Goal: Information Seeking & Learning: Learn about a topic

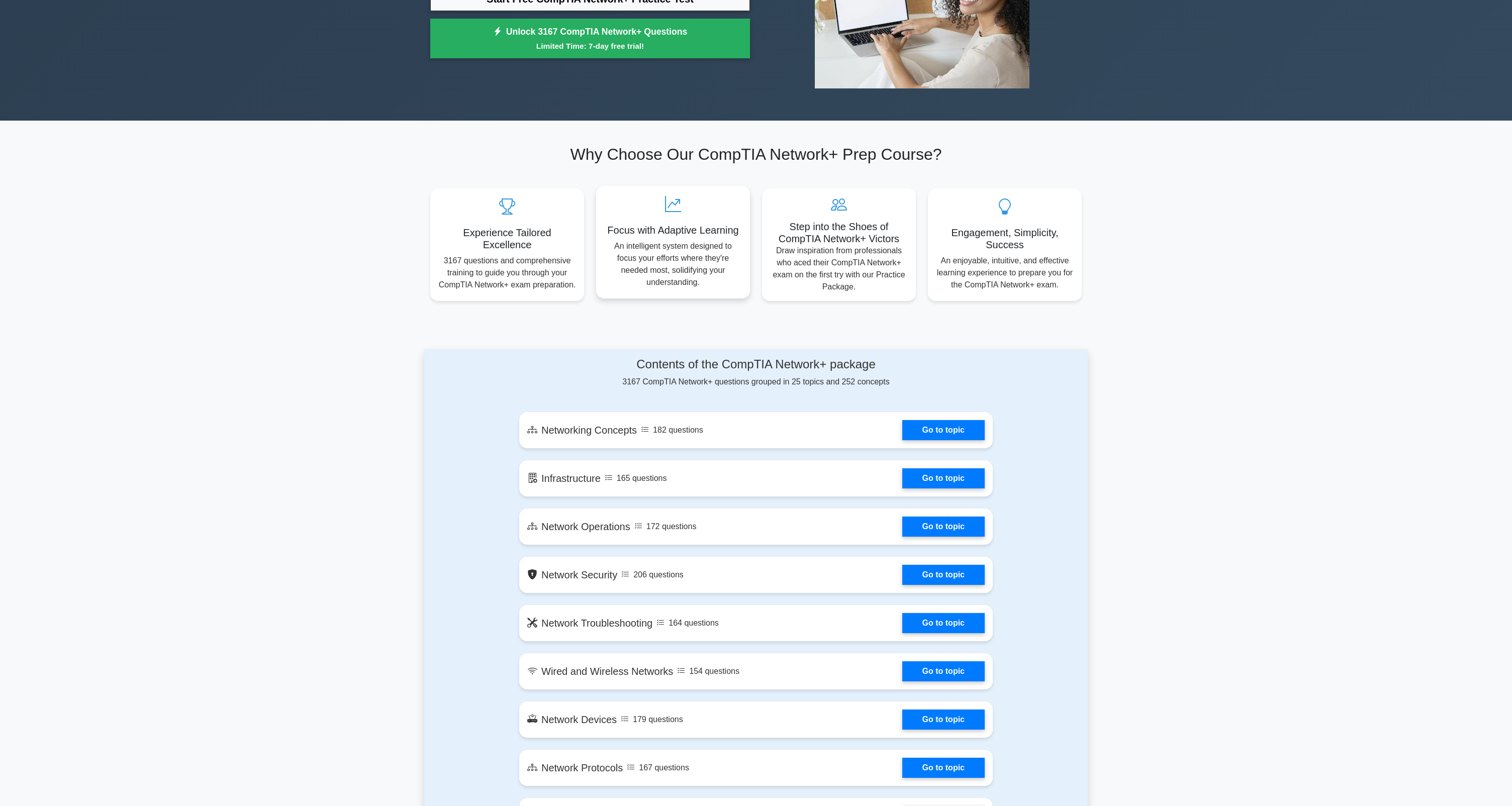
scroll to position [200, 0]
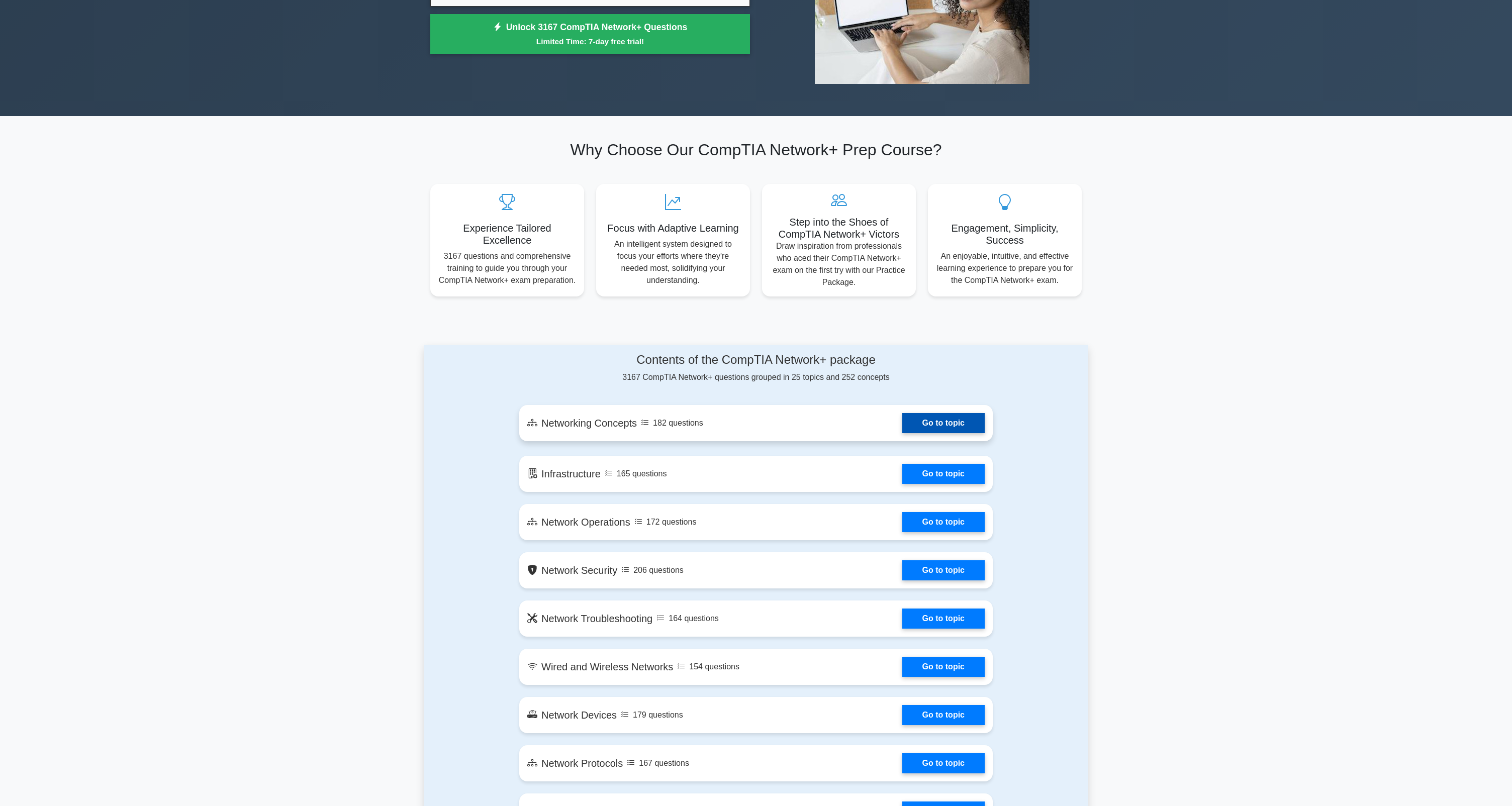
click at [939, 428] on link "Go to topic" at bounding box center [943, 422] width 82 height 20
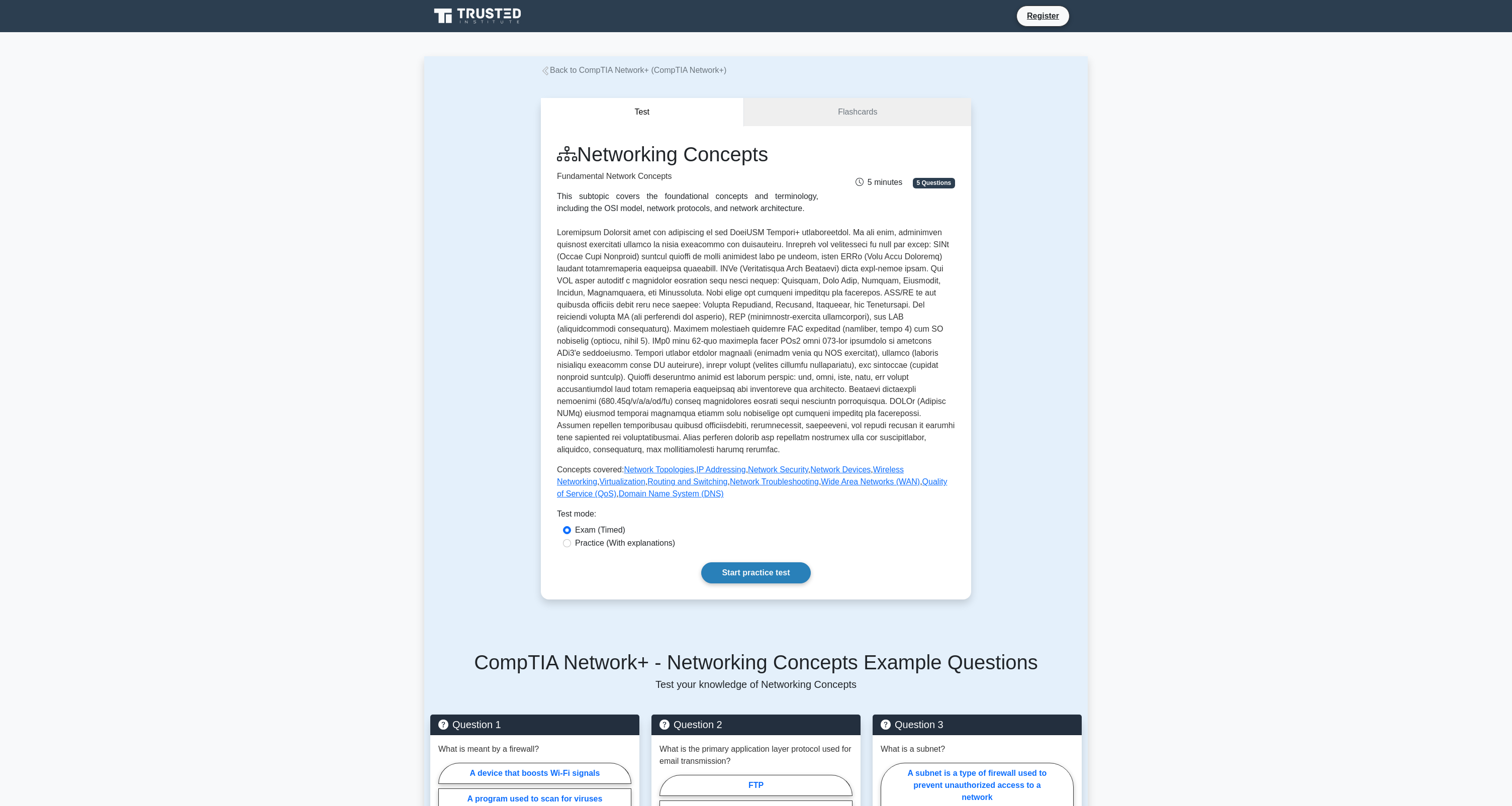
click at [748, 562] on link "Start practice test" at bounding box center [755, 572] width 109 height 21
click at [777, 566] on link "Start practice test" at bounding box center [755, 572] width 109 height 21
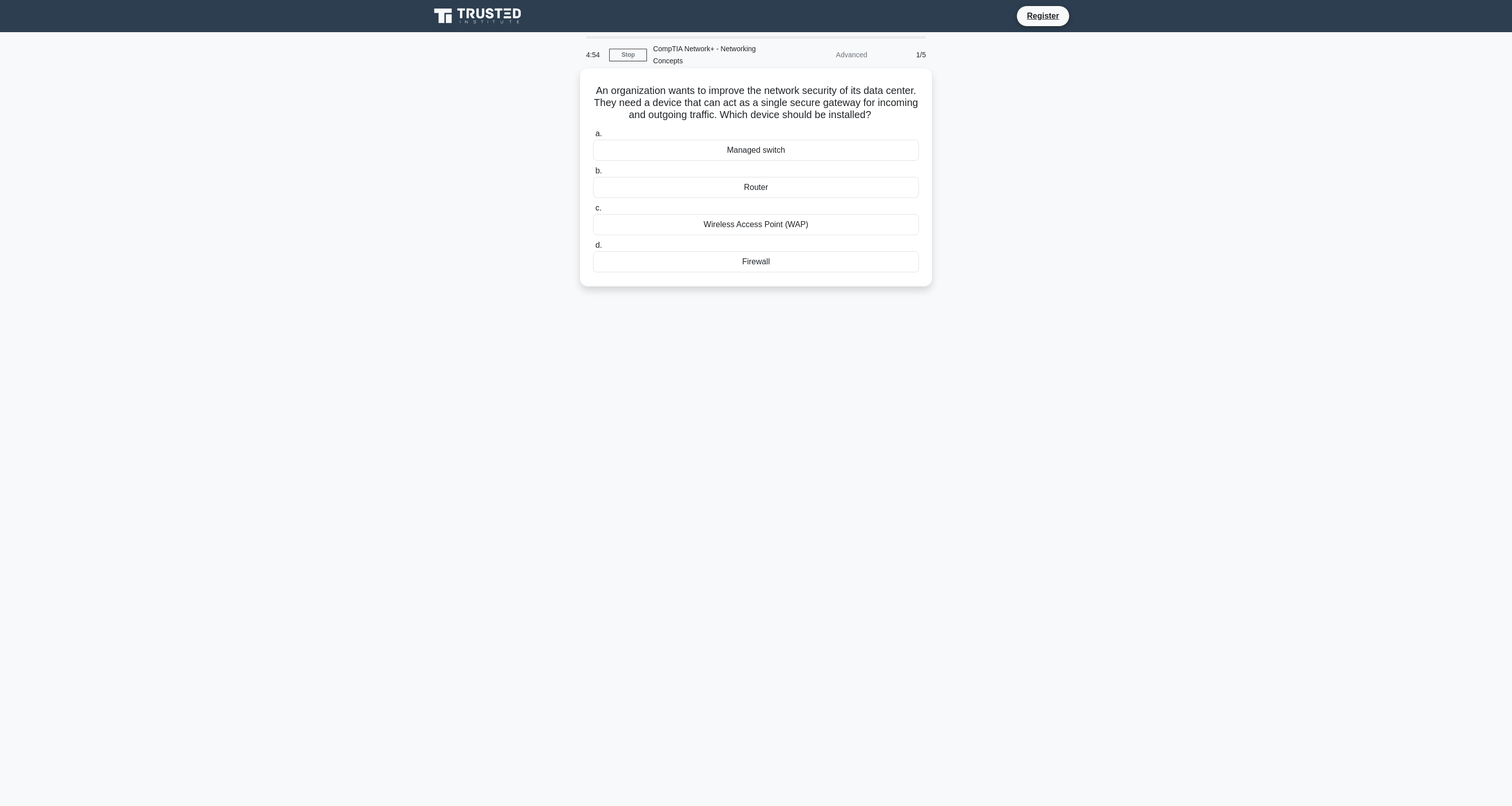
click at [715, 188] on div "Router" at bounding box center [755, 187] width 326 height 21
click at [593, 174] on input "b. Router" at bounding box center [593, 171] width 0 height 6
click at [768, 152] on div "RIPv2 leveraging split horizon" at bounding box center [755, 150] width 326 height 21
click at [593, 137] on input "a. RIPv2 leveraging split horizon" at bounding box center [593, 134] width 0 height 6
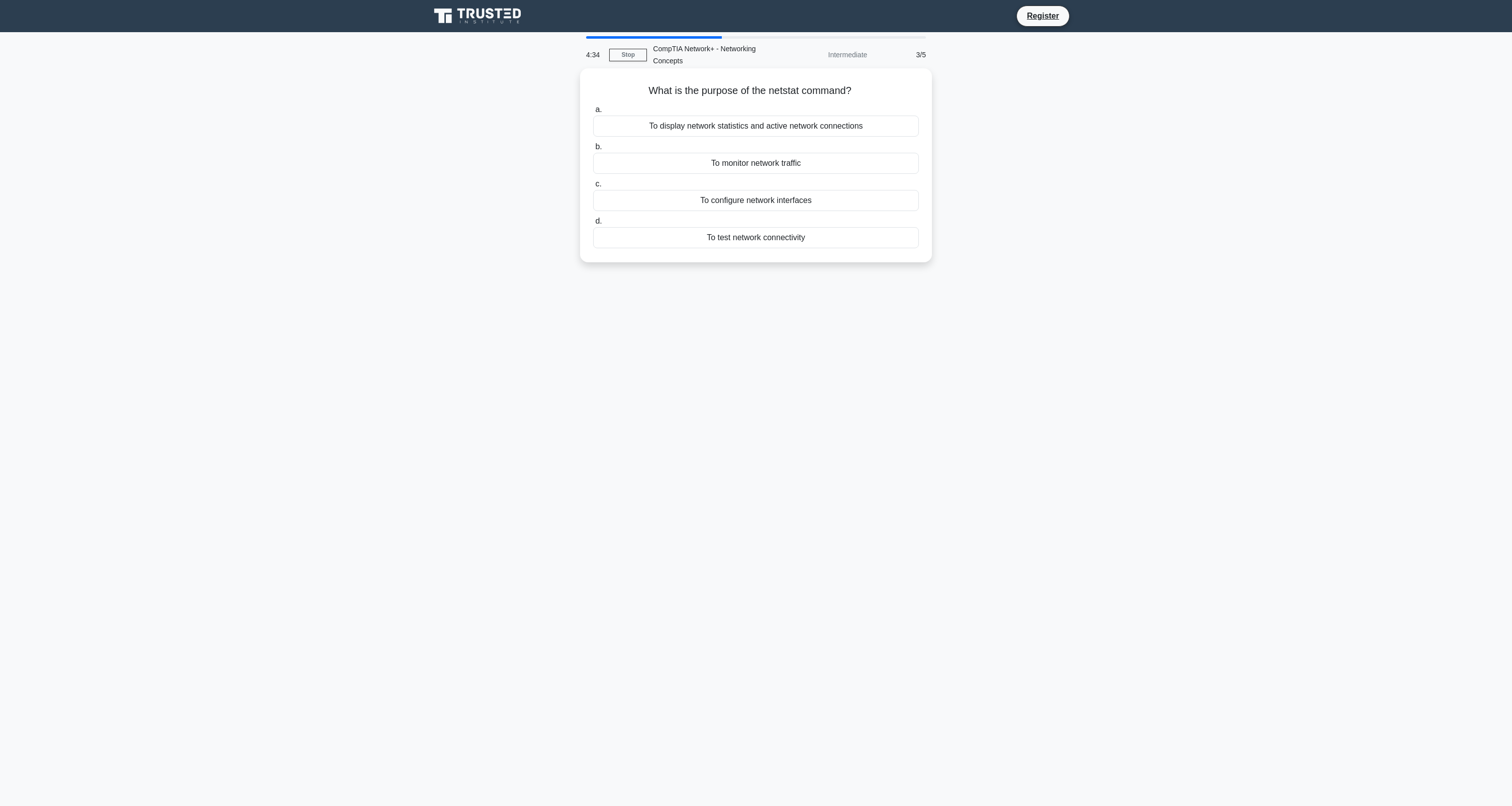
click at [763, 125] on div "To display network statistics and active network connections" at bounding box center [755, 126] width 326 height 21
click at [593, 113] on input "a. To display network statistics and active network connections" at bounding box center [593, 110] width 0 height 6
click at [752, 204] on div "RD (Recursion Desired) flag" at bounding box center [755, 199] width 326 height 21
click at [593, 186] on input "b. RD (Recursion Desired) flag" at bounding box center [593, 183] width 0 height 6
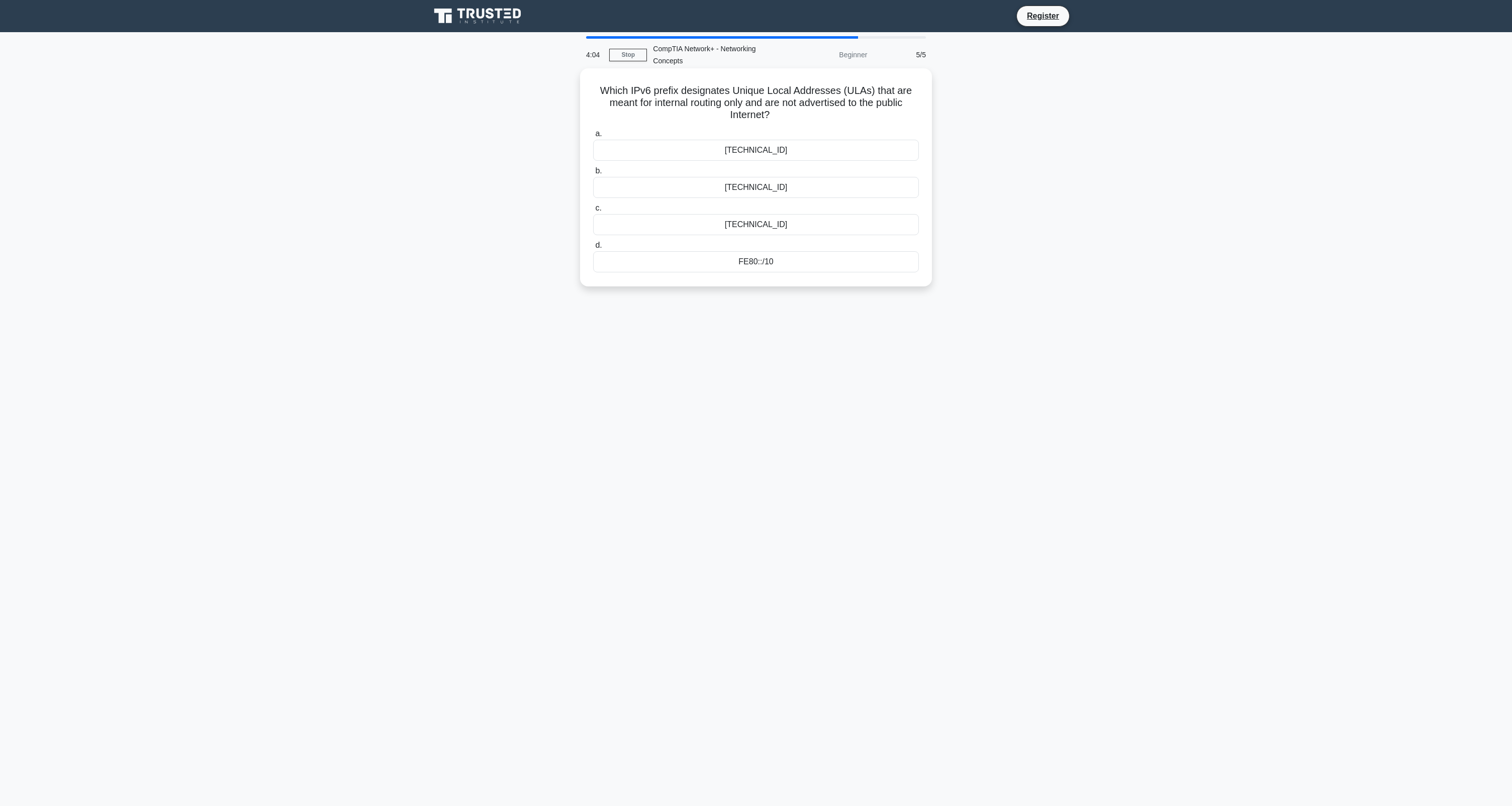
click at [751, 151] on div "FF00::/8" at bounding box center [755, 150] width 326 height 21
click at [593, 137] on input "a. FF00::/8" at bounding box center [593, 134] width 0 height 6
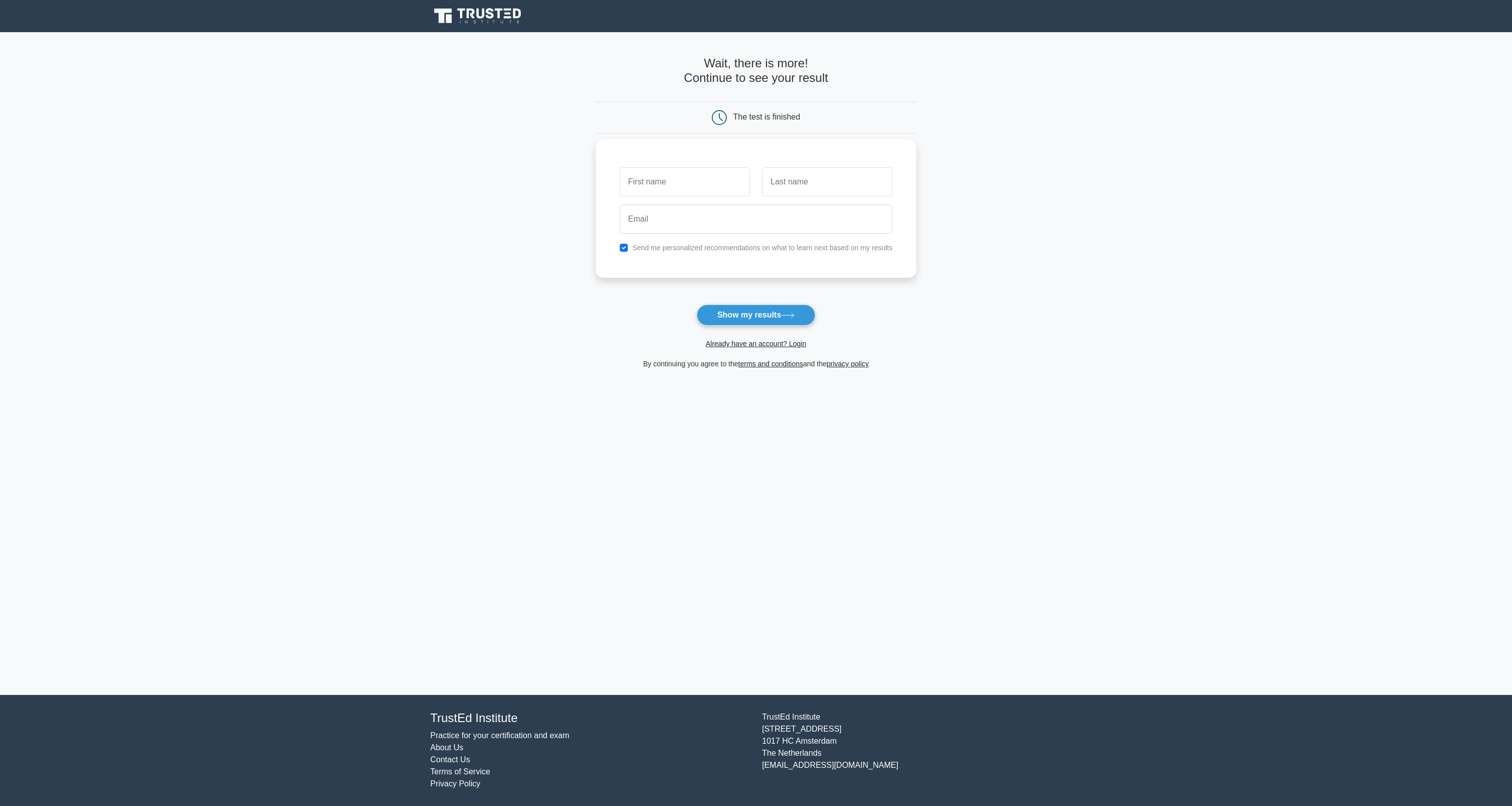
click at [694, 246] on label "Send me personalized recommendations on what to learn next based on my results" at bounding box center [762, 248] width 260 height 8
click at [680, 194] on input "text" at bounding box center [684, 182] width 130 height 29
type input "[PERSON_NAME]"
click at [812, 181] on input "text" at bounding box center [827, 182] width 130 height 29
type input "Djelaj"
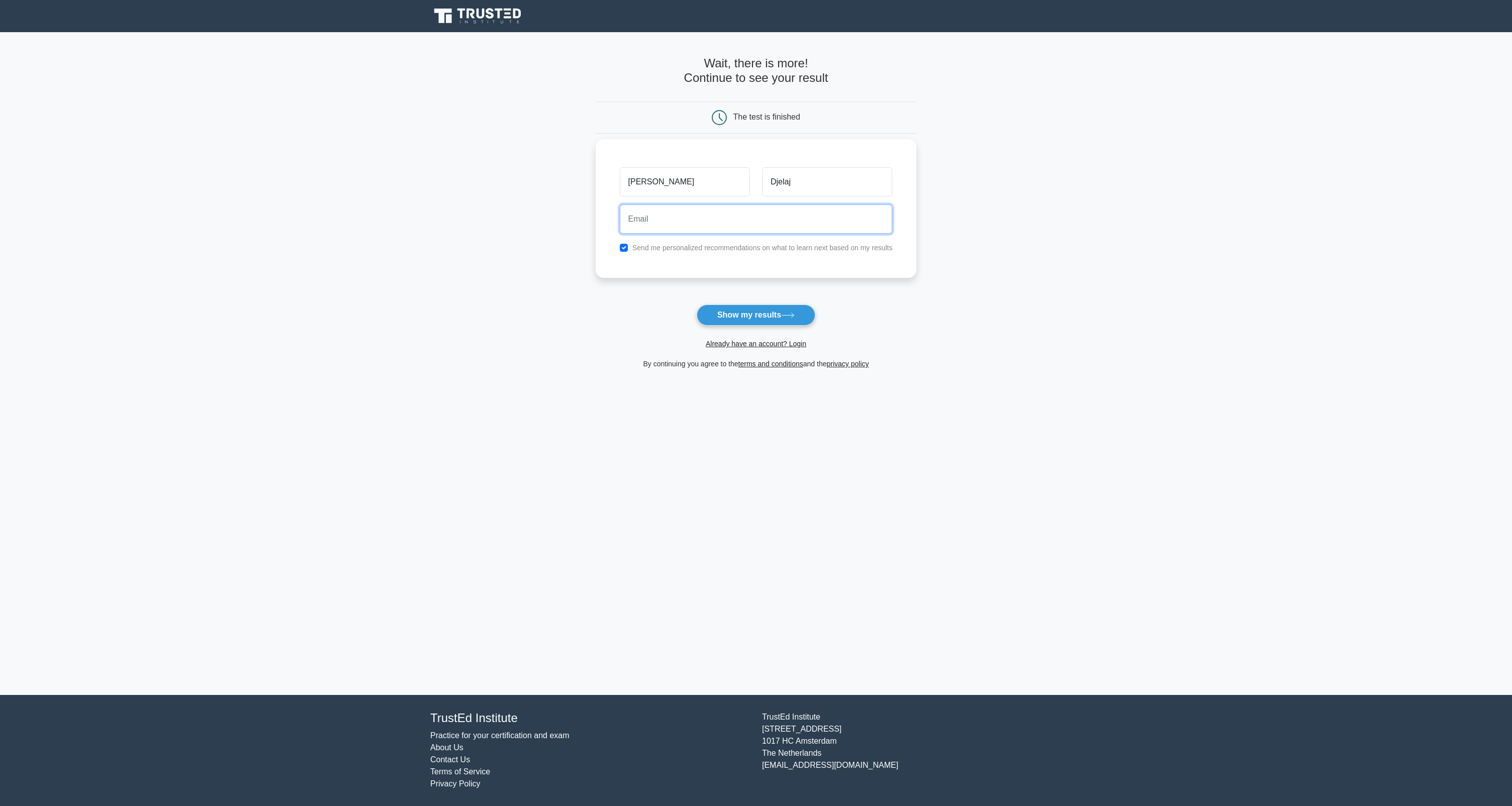
click at [803, 219] on input "email" at bounding box center [756, 219] width 273 height 29
type input "chiefstrack@live.com"
drag, startPoint x: 771, startPoint y: 309, endPoint x: 684, endPoint y: 248, distance: 106.3
click at [685, 250] on form "Wait, there is more! Continue to see your result The test is finished Peter Dje…" at bounding box center [756, 213] width 321 height 314
click at [684, 248] on label "Send me personalized recommendations on what to learn next based on my results" at bounding box center [762, 248] width 260 height 8
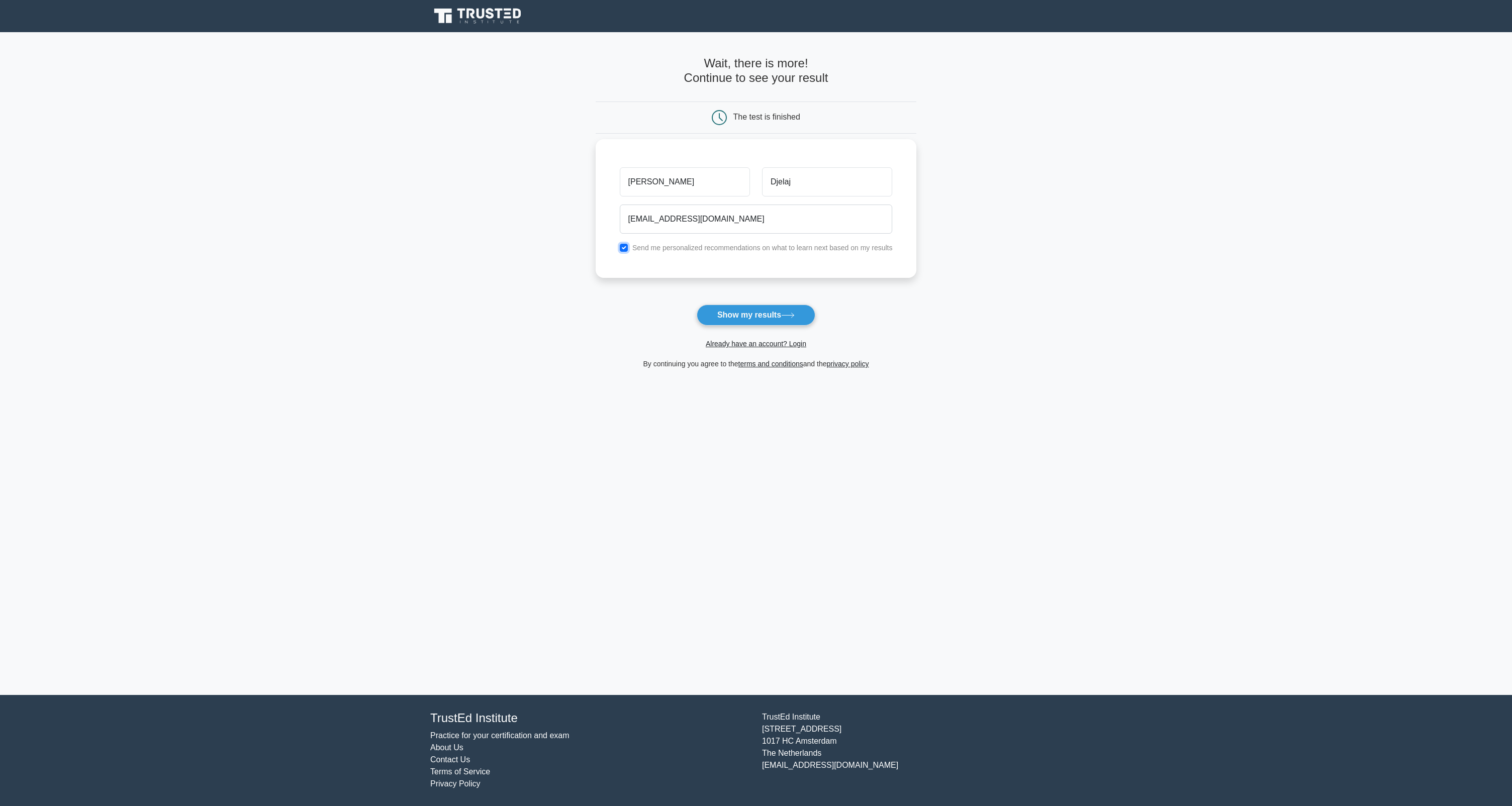
click at [623, 248] on input "checkbox" at bounding box center [623, 248] width 8 height 8
checkbox input "false"
click at [744, 315] on button "Show my results" at bounding box center [755, 315] width 118 height 21
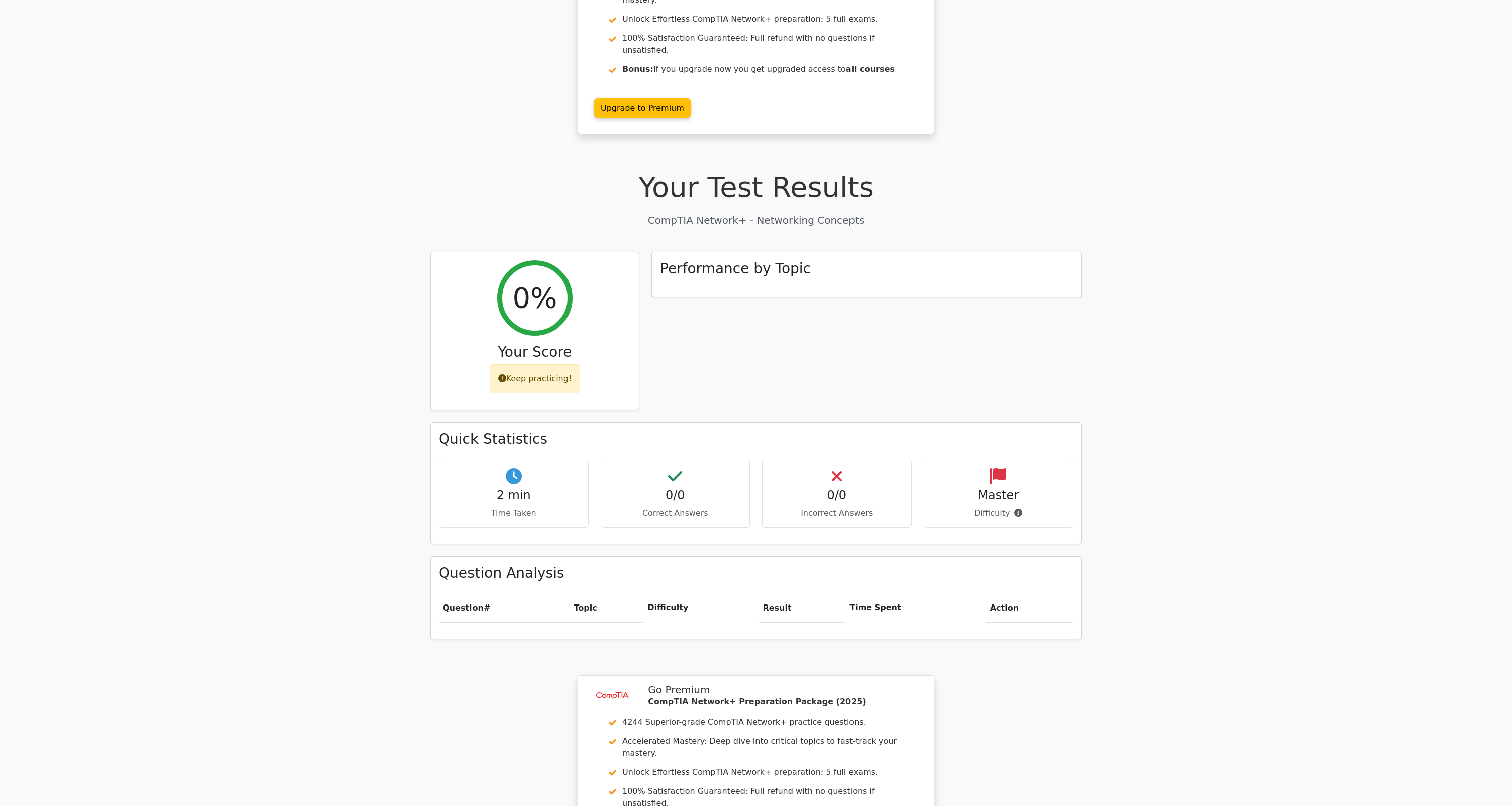
scroll to position [349, 0]
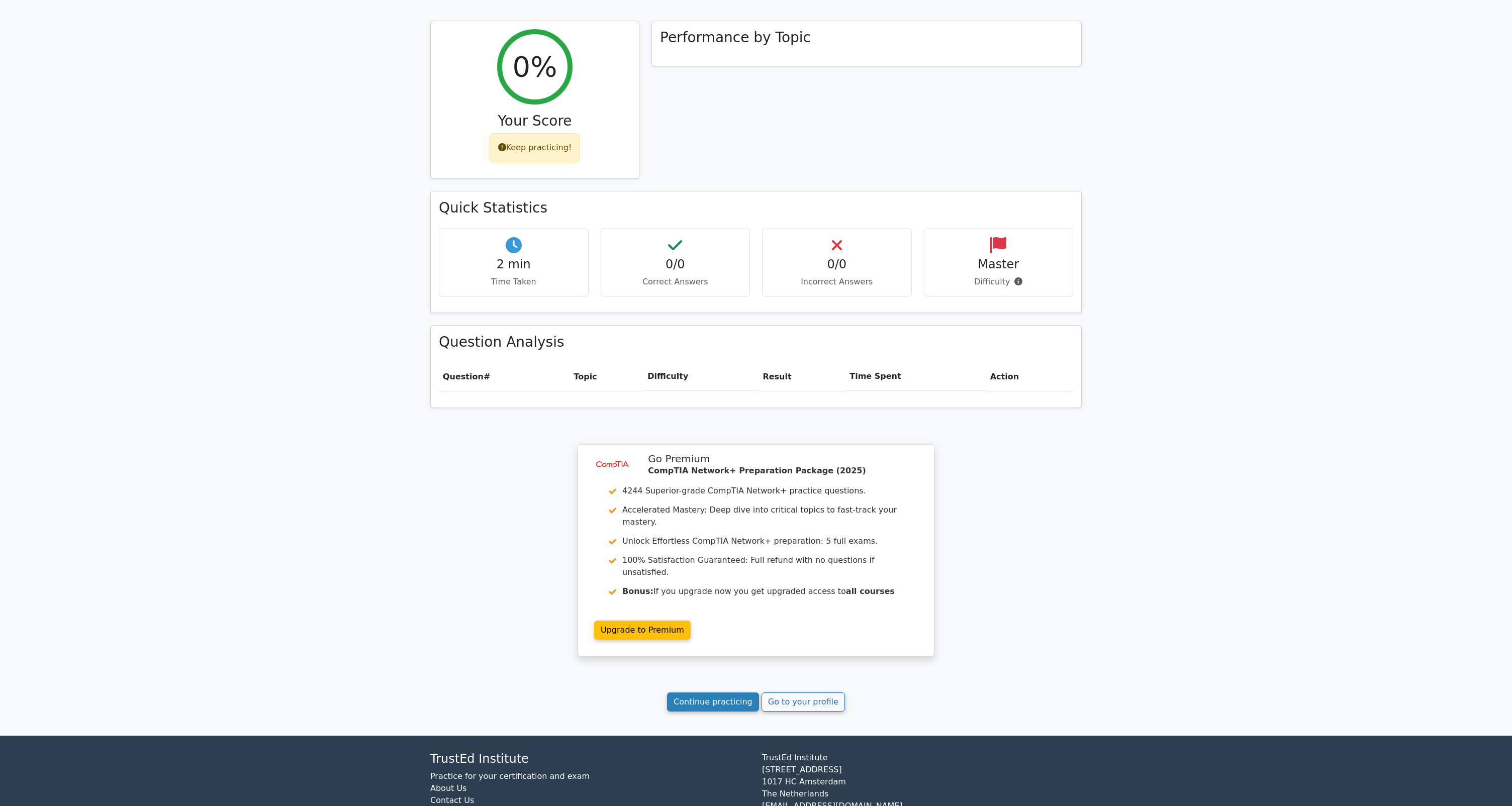
click at [717, 692] on link "Continue practicing" at bounding box center [713, 702] width 92 height 19
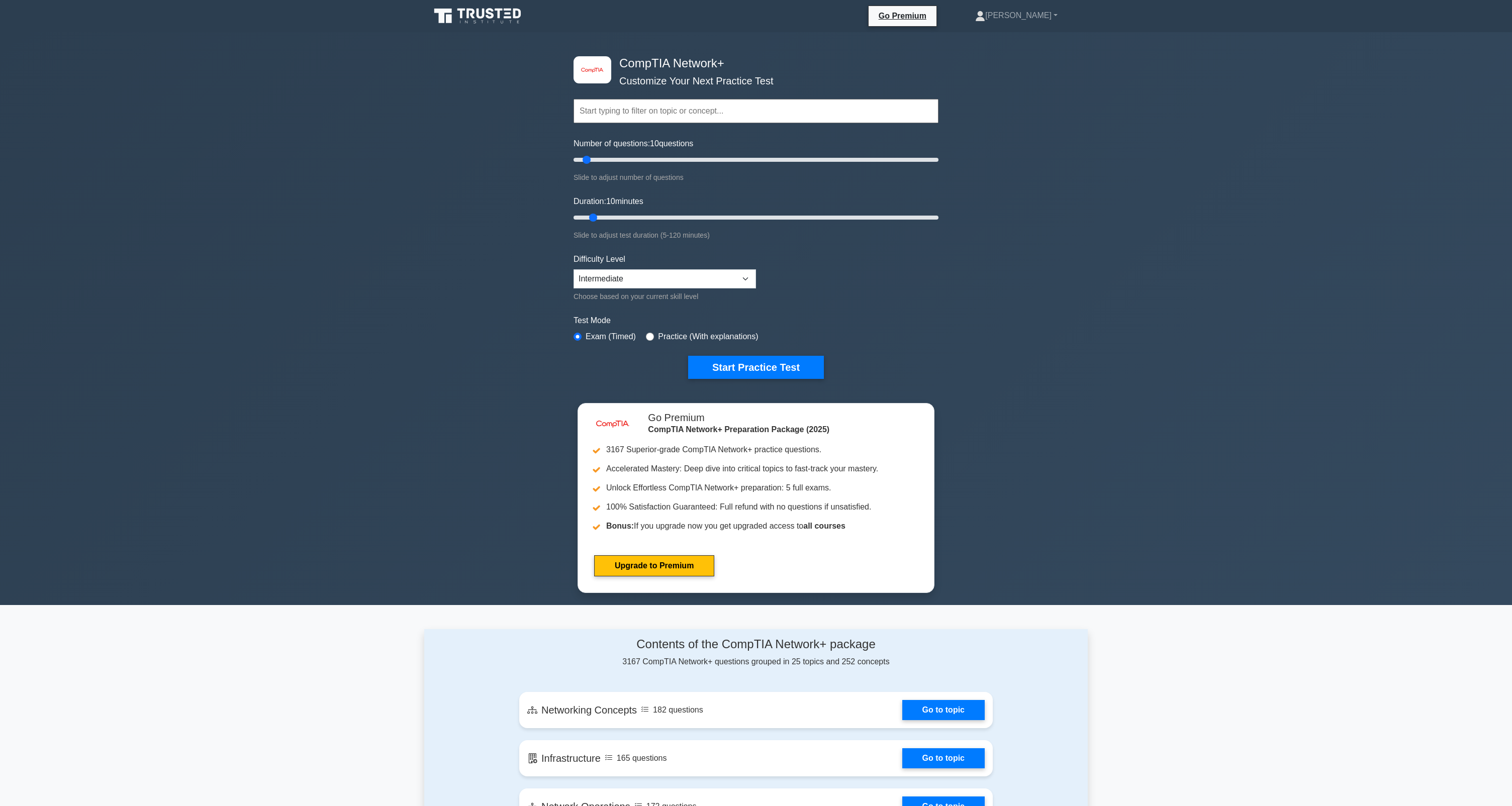
click at [483, 13] on icon at bounding box center [481, 14] width 8 height 10
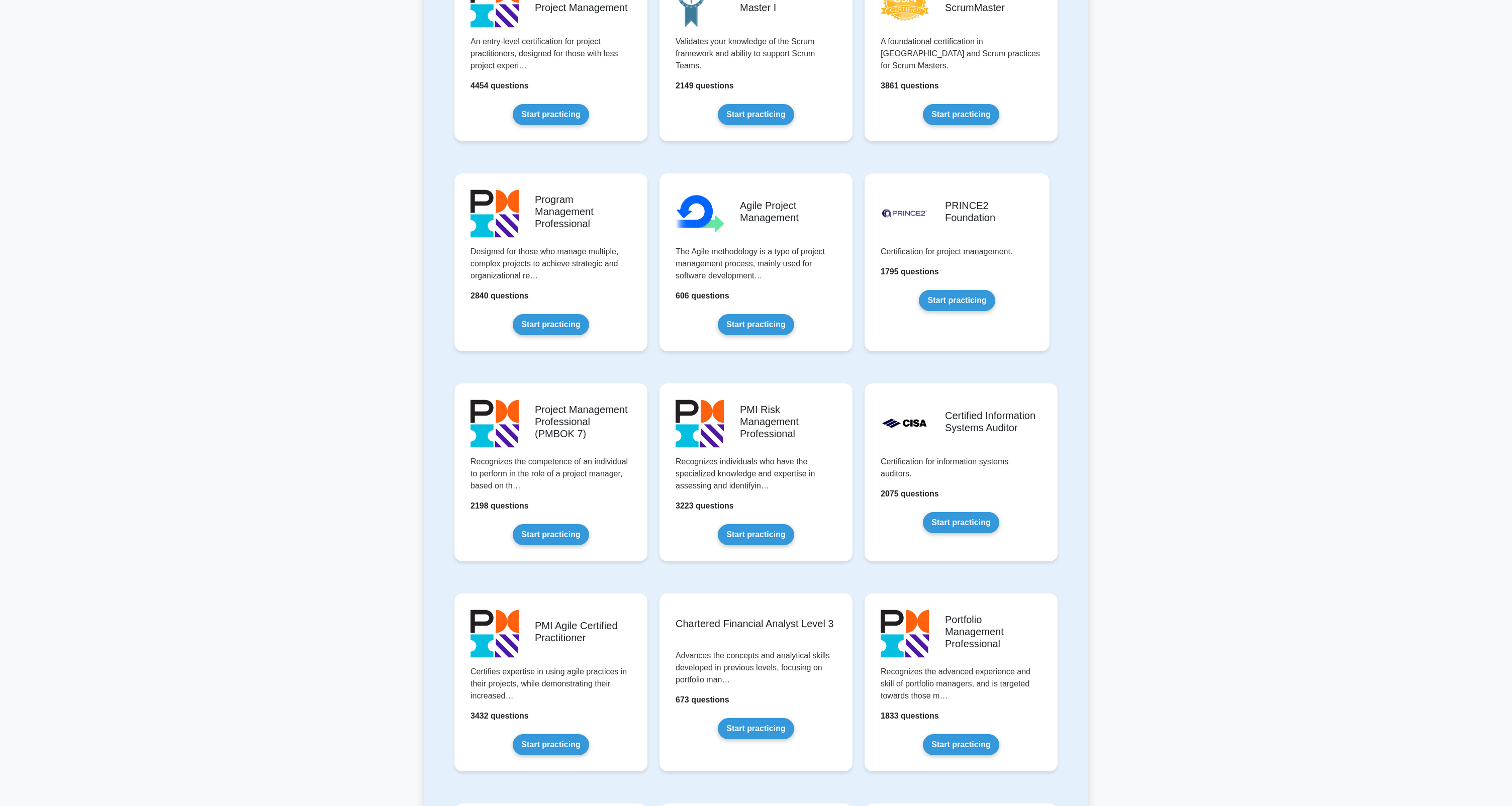
scroll to position [494, 0]
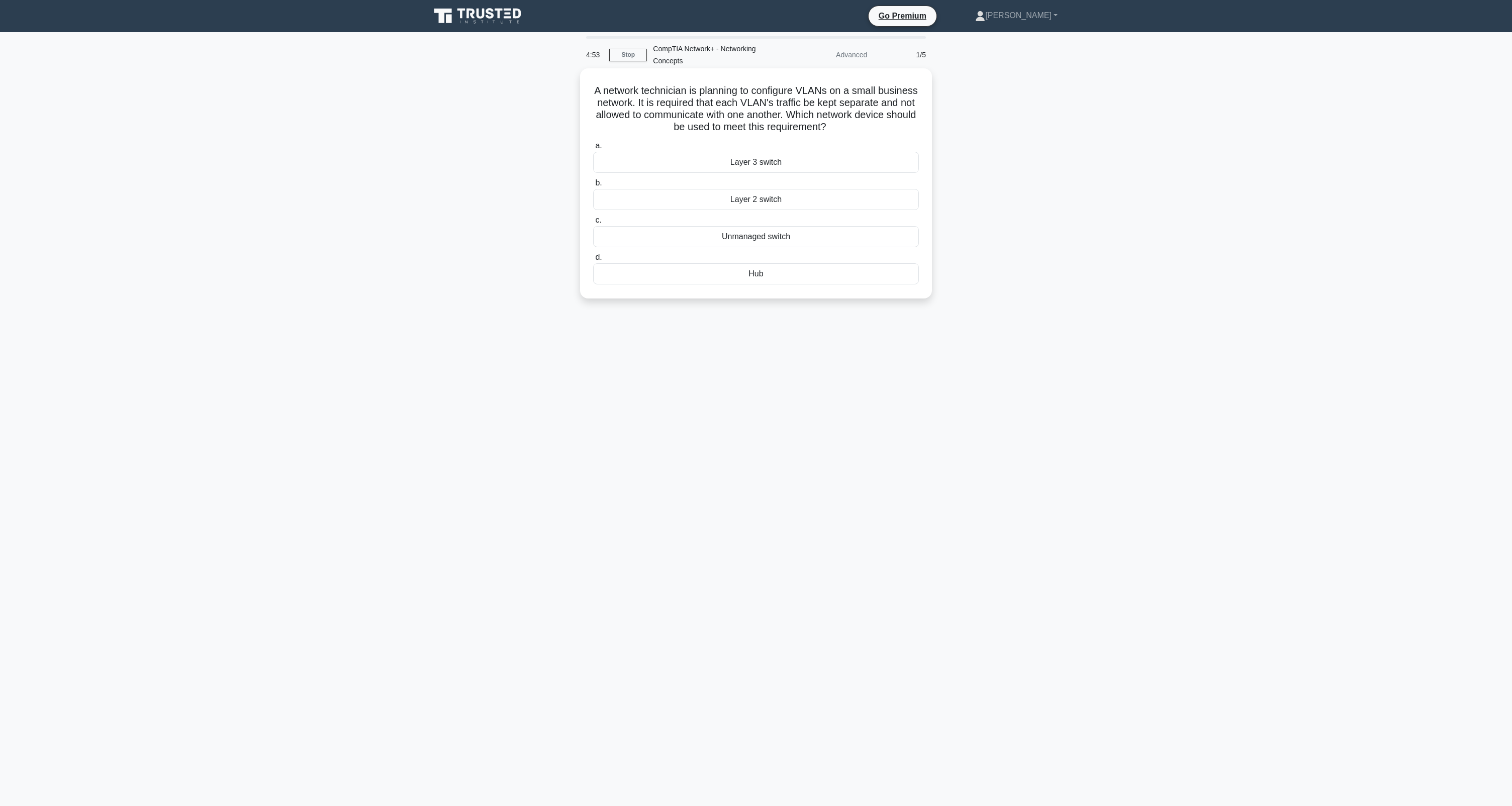
click at [747, 162] on div "Layer 3 switch" at bounding box center [755, 162] width 326 height 21
click at [593, 149] on input "a. Layer 3 switch" at bounding box center [593, 146] width 0 height 6
click at [753, 265] on div "Live Migration" at bounding box center [755, 261] width 326 height 21
click at [593, 248] on input "d. Live Migration" at bounding box center [593, 245] width 0 height 6
click at [768, 217] on div "Load balancer" at bounding box center [755, 212] width 326 height 21
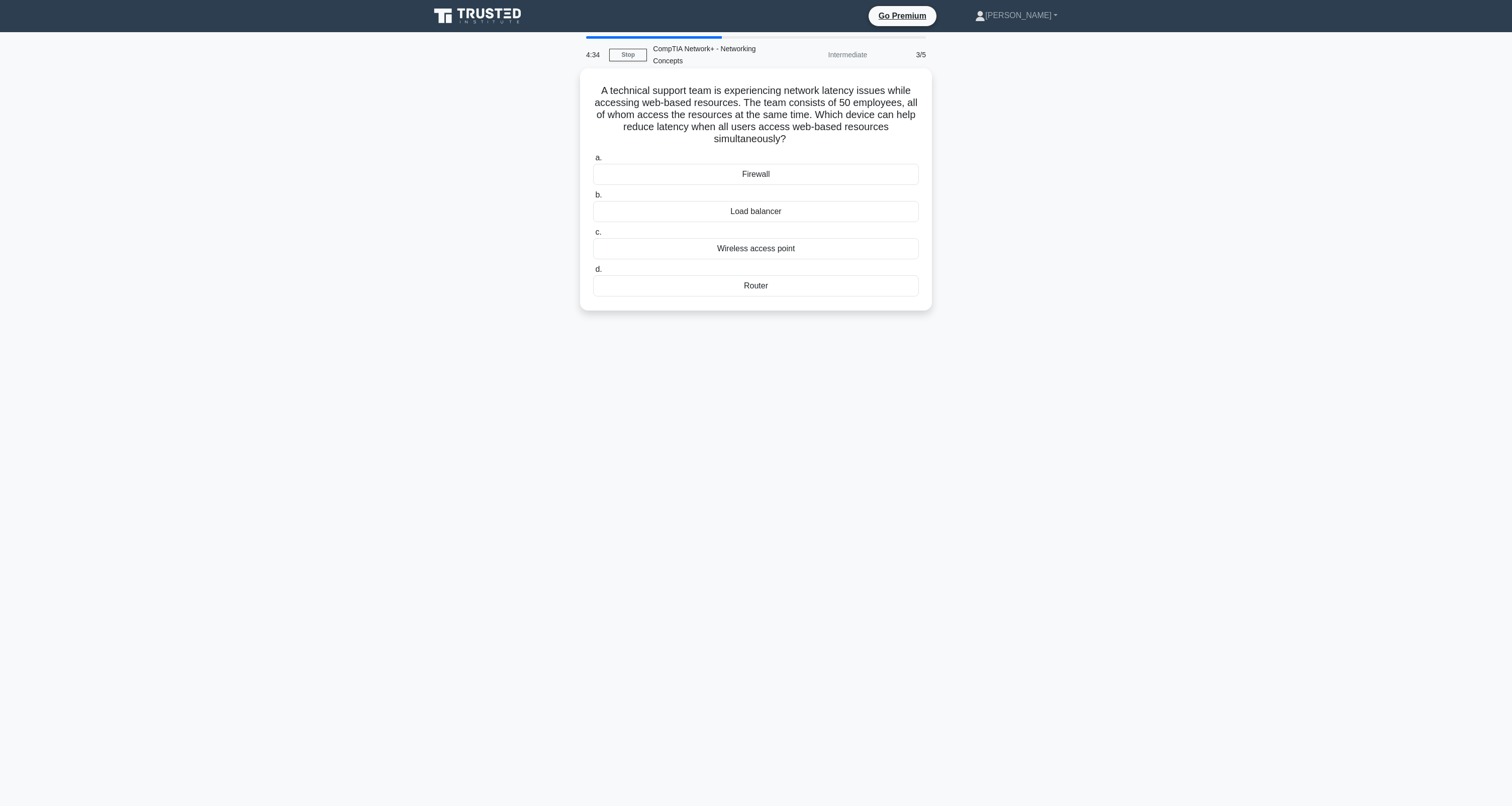
click at [593, 199] on input "b. Load balancer" at bounding box center [593, 195] width 0 height 6
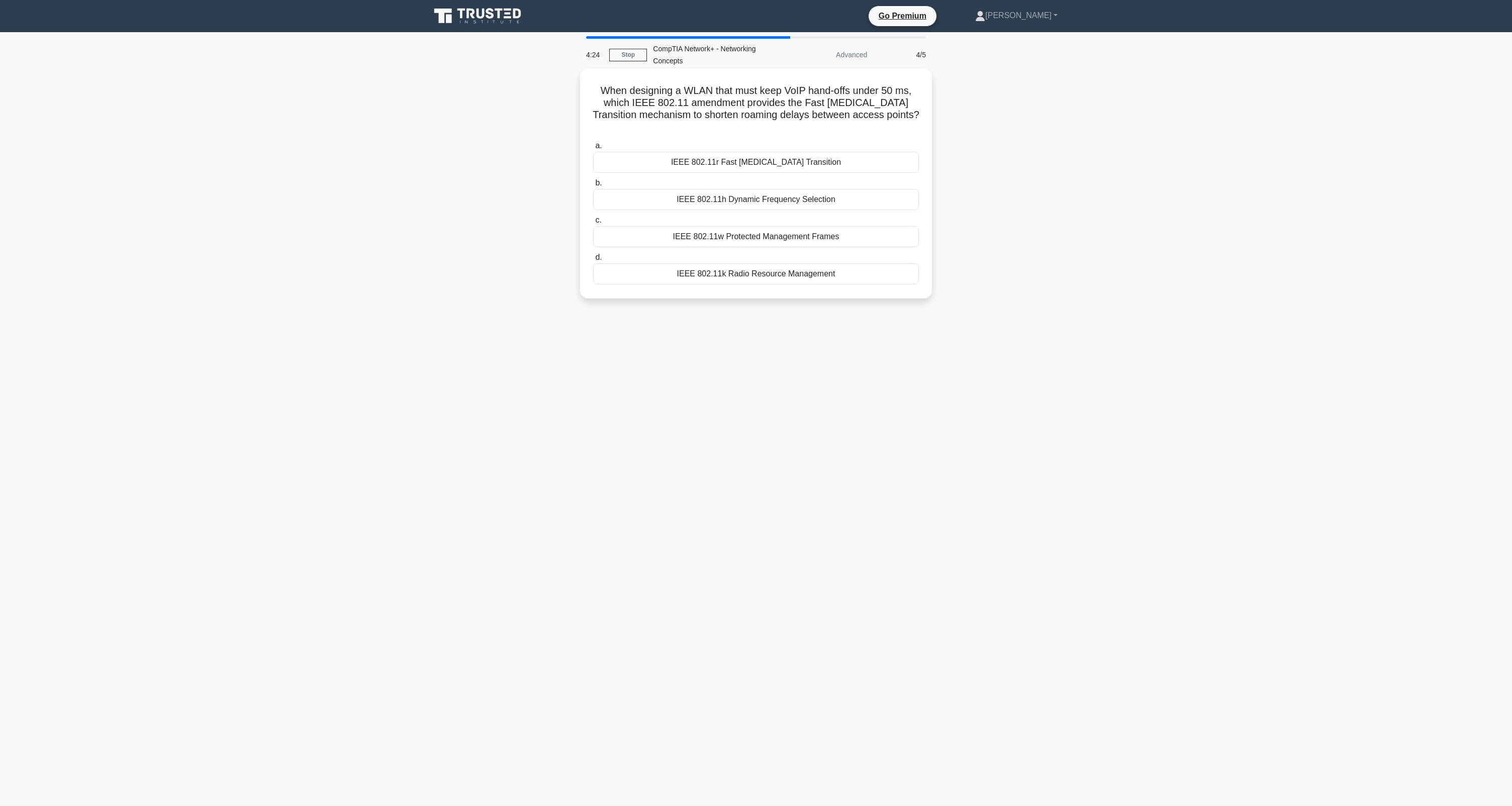
click at [786, 159] on div "IEEE 802.11r Fast BSS Transition" at bounding box center [755, 162] width 326 height 21
click at [593, 149] on input "a. IEEE 802.11r Fast BSS Transition" at bounding box center [593, 146] width 0 height 6
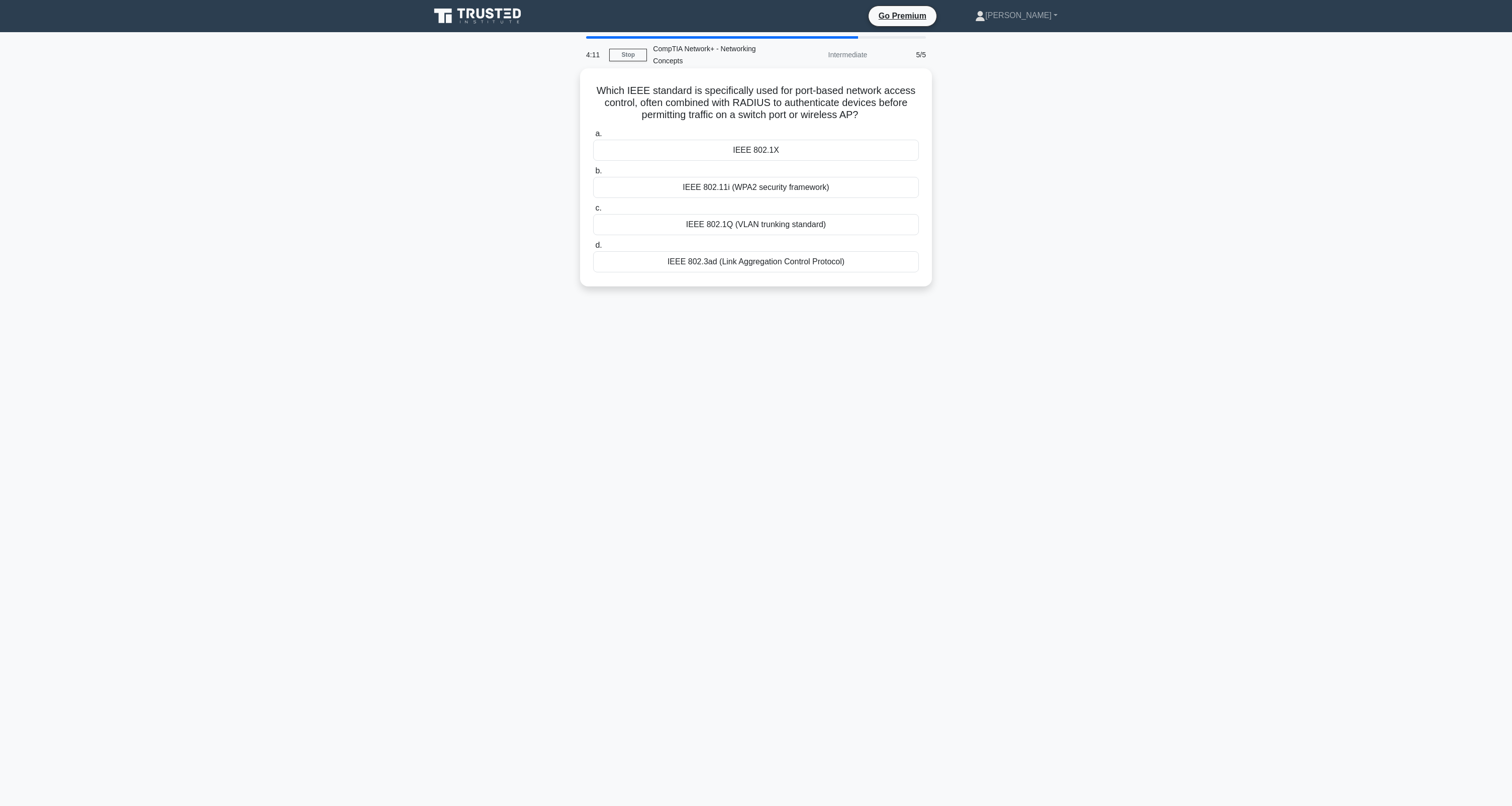
click at [742, 264] on div "IEEE 802.3ad (Link Aggregation Control Protocol)" at bounding box center [755, 261] width 326 height 21
click at [593, 248] on input "d. IEEE 802.3ad (Link Aggregation Control Protocol)" at bounding box center [593, 245] width 0 height 6
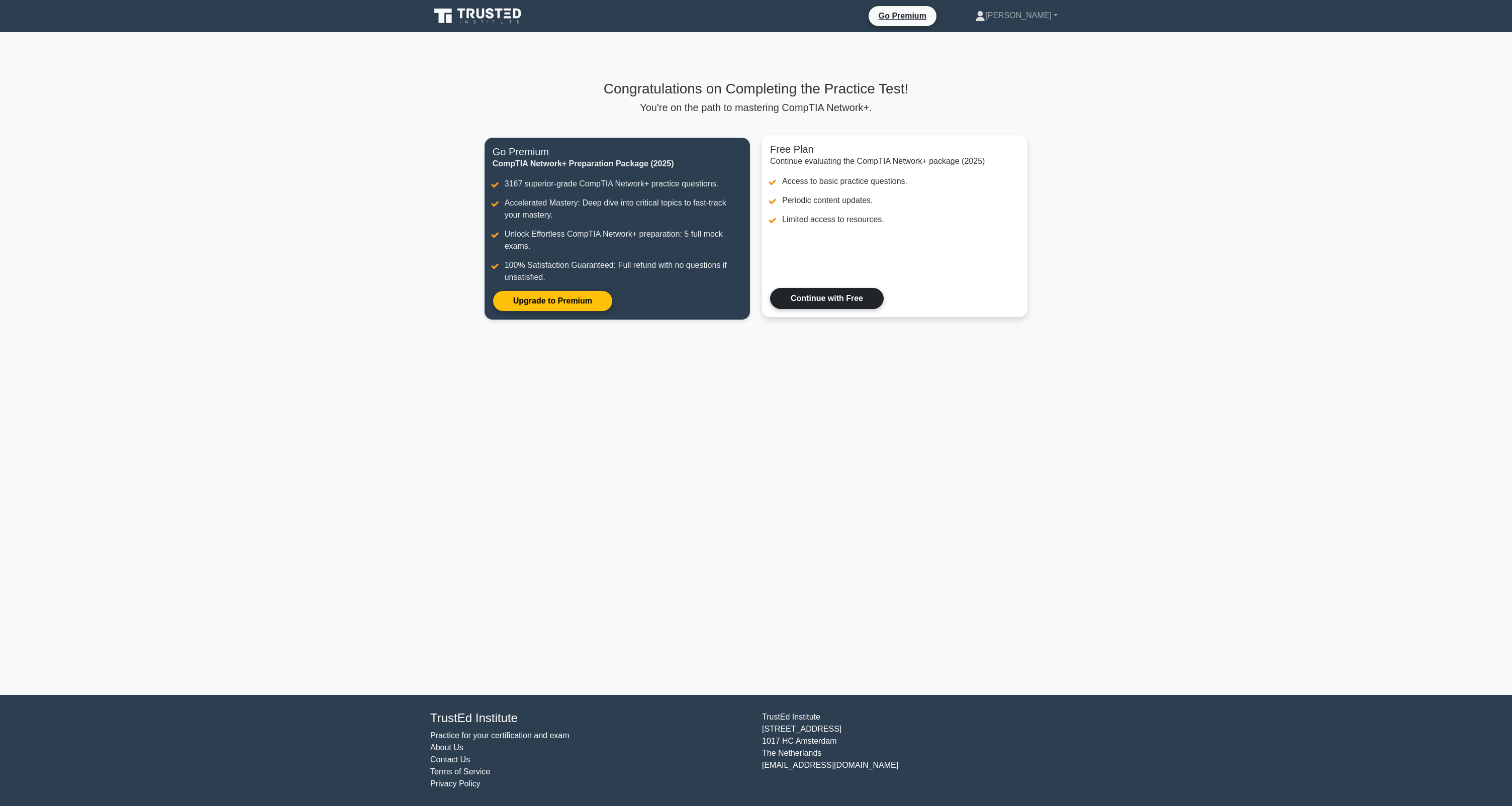
click at [816, 300] on link "Continue with Free" at bounding box center [827, 298] width 113 height 21
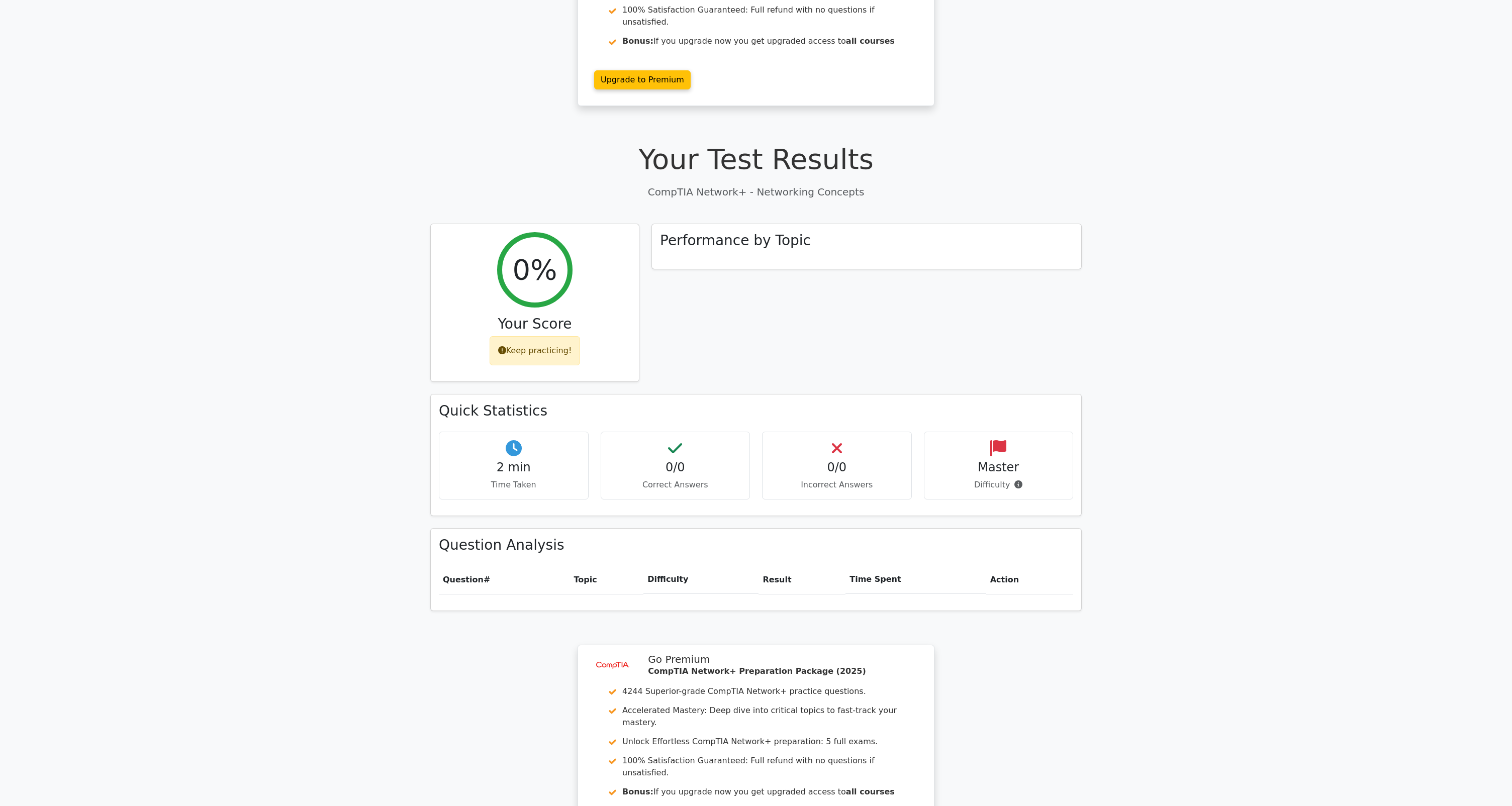
scroll to position [108, 0]
